Goal: Transaction & Acquisition: Purchase product/service

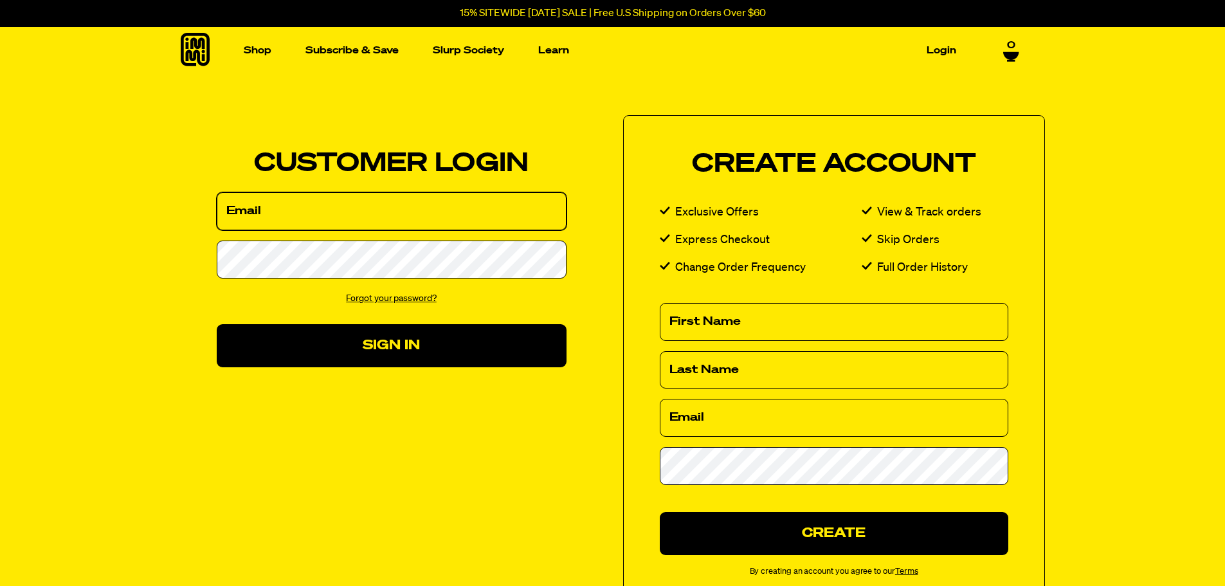
click at [313, 206] on input "Email" at bounding box center [392, 211] width 350 height 38
type input "ginabrogna@yahoo.com"
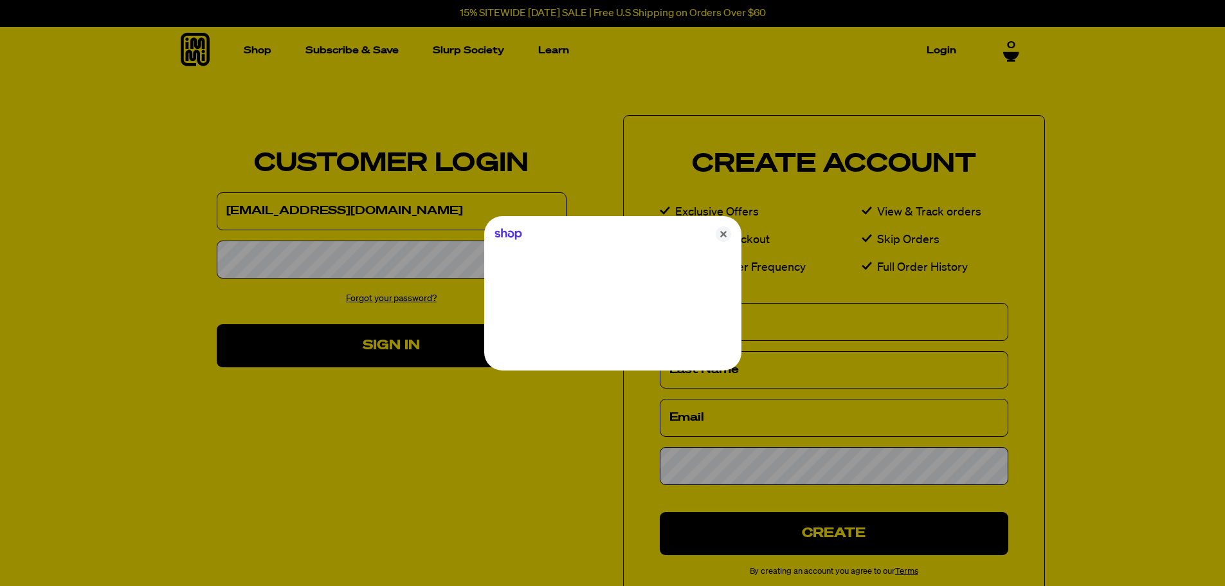
drag, startPoint x: 330, startPoint y: 228, endPoint x: 301, endPoint y: 256, distance: 40.5
click at [301, 256] on div at bounding box center [612, 293] width 1225 height 586
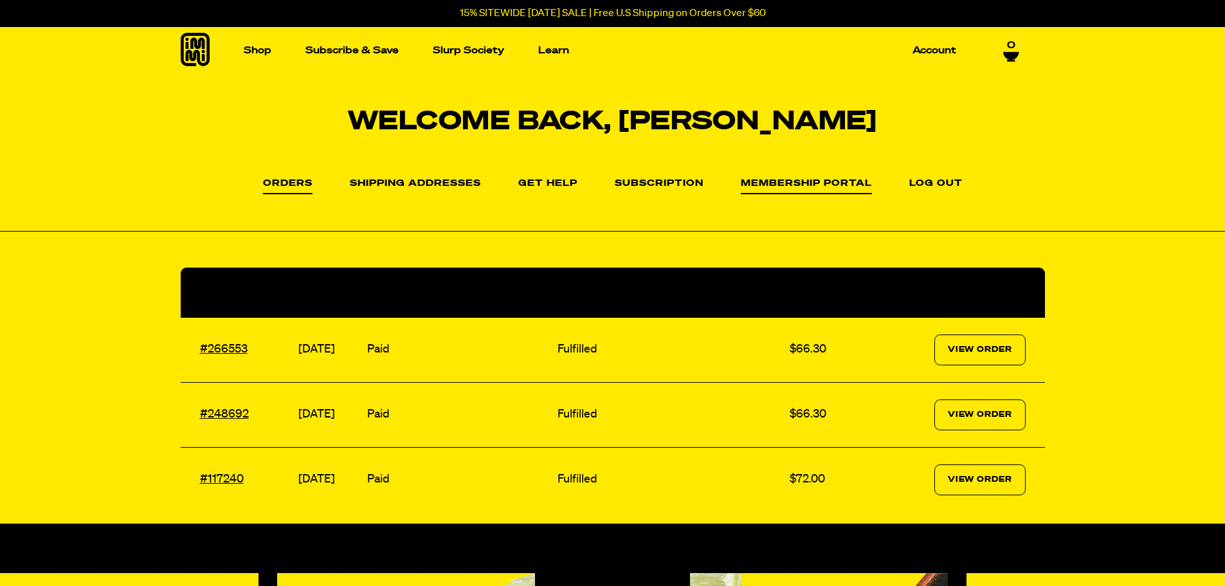
click at [810, 184] on link "Membership Portal" at bounding box center [806, 186] width 131 height 15
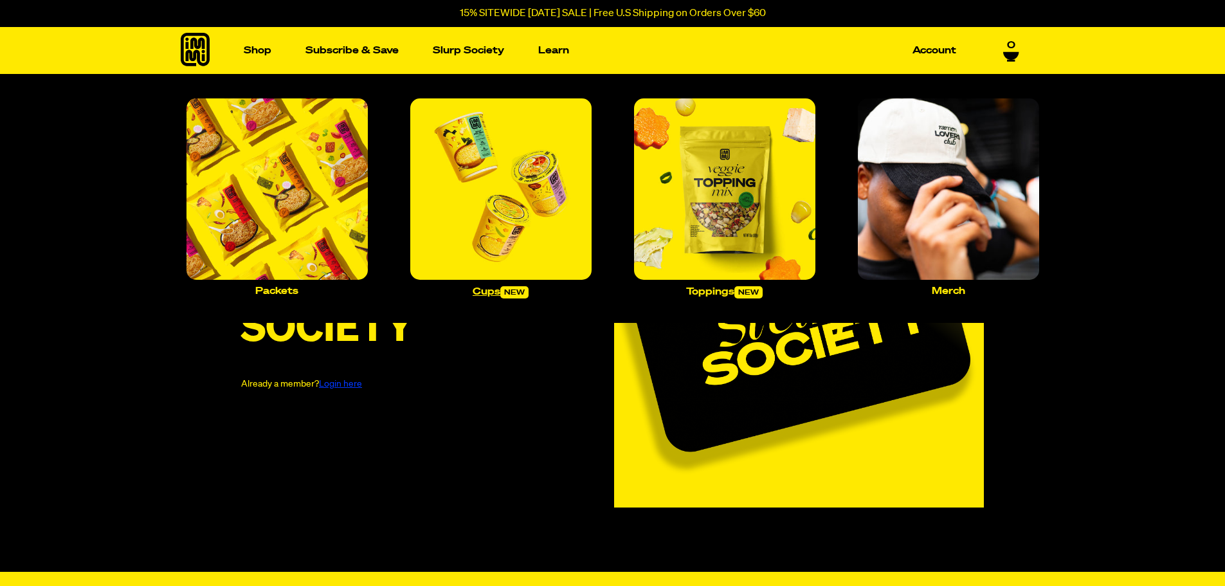
click at [492, 207] on img "Main navigation" at bounding box center [500, 188] width 181 height 181
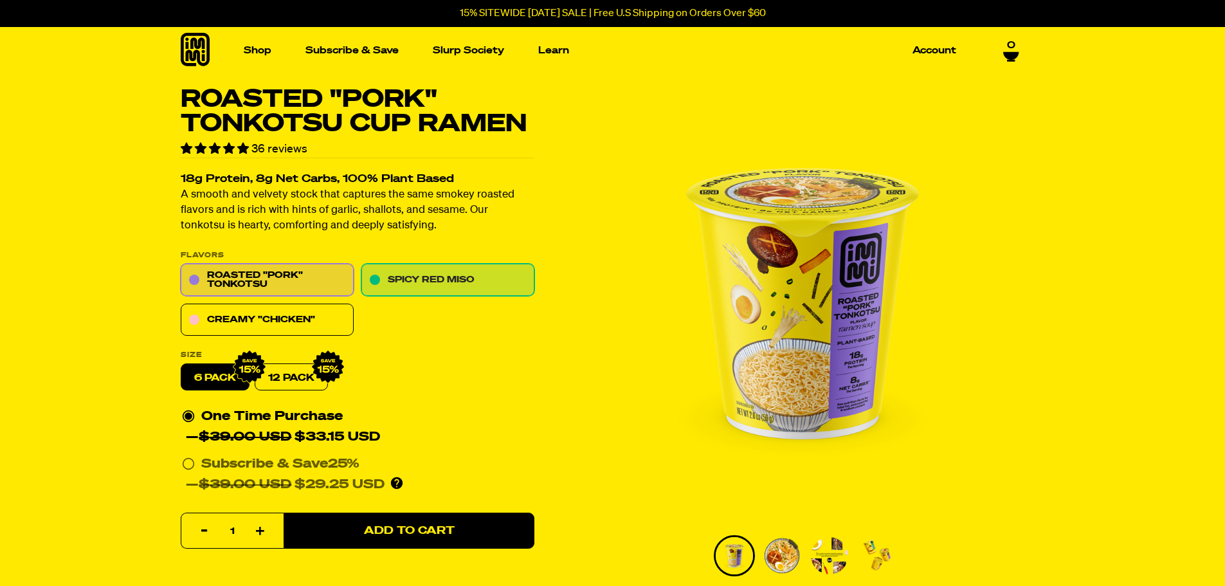
click at [465, 282] on link "Spicy Red Miso" at bounding box center [447, 280] width 173 height 32
